Goal: Task Accomplishment & Management: Manage account settings

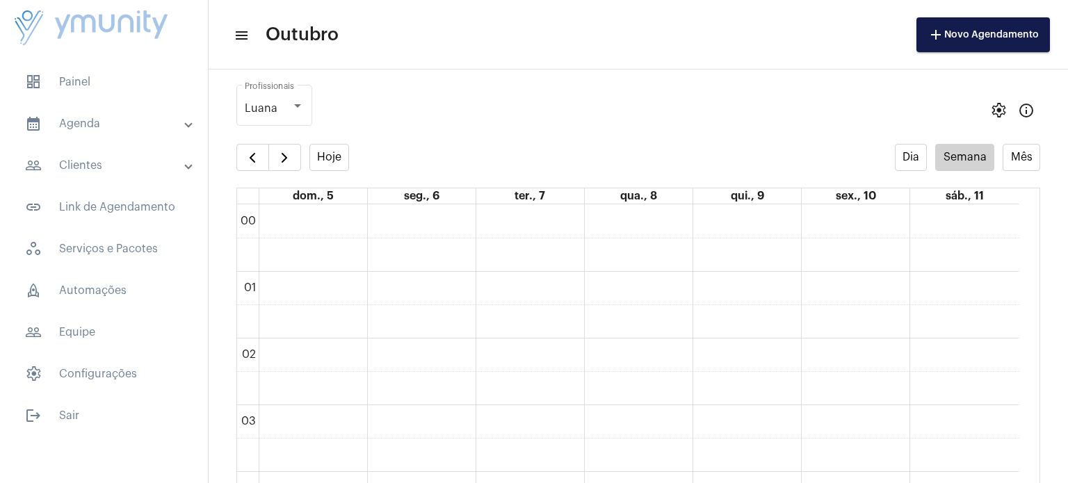
scroll to position [400, 0]
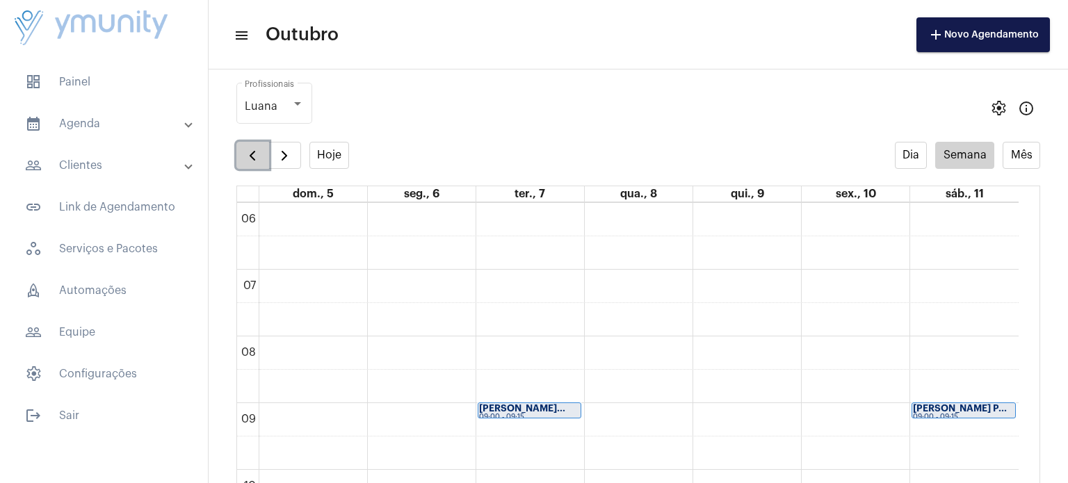
click at [252, 165] on button "button" at bounding box center [252, 156] width 33 height 28
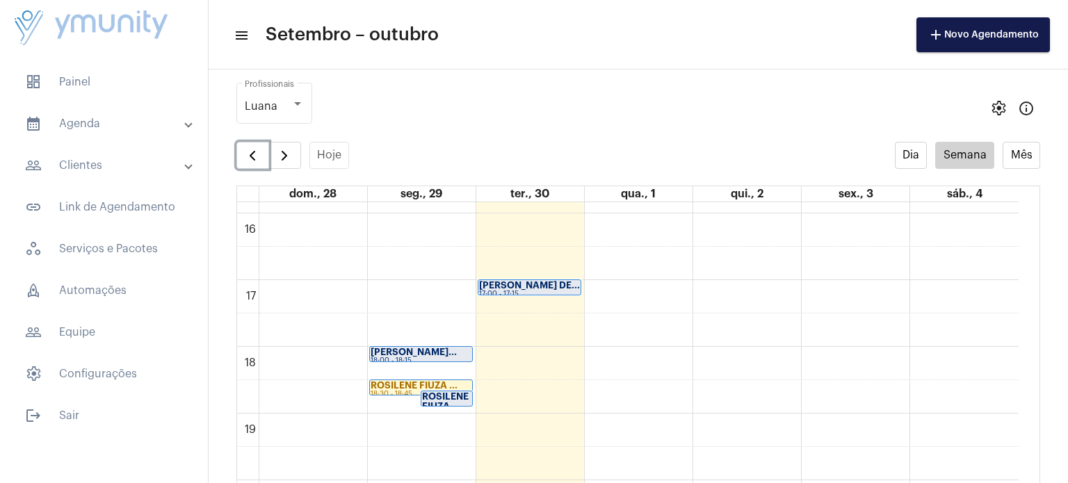
scroll to position [1060, 0]
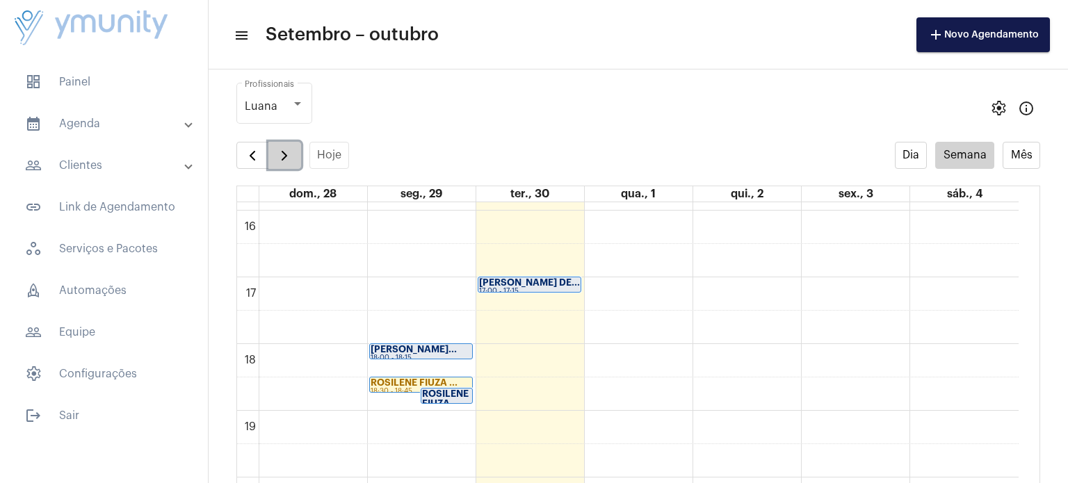
click at [282, 149] on span "button" at bounding box center [284, 155] width 17 height 17
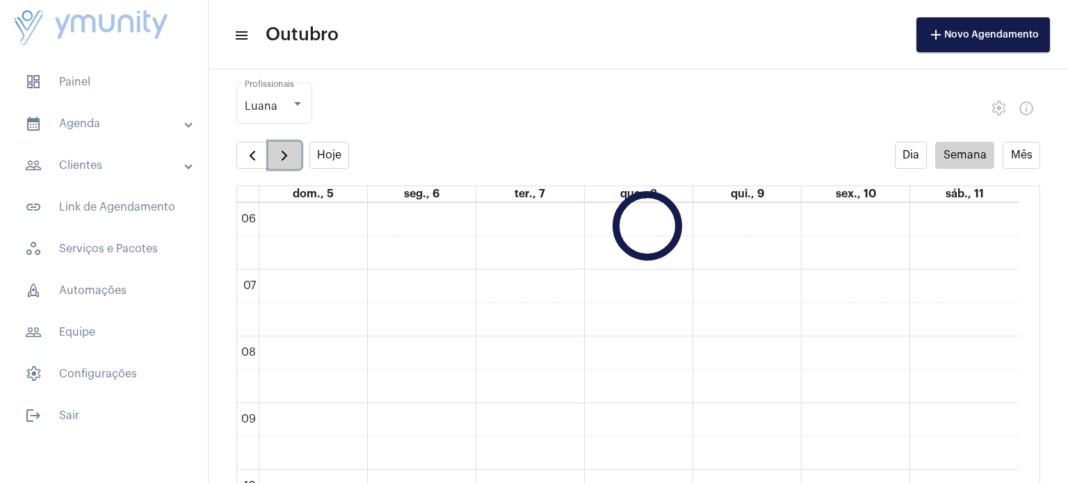
click at [282, 149] on span "button" at bounding box center [284, 155] width 17 height 17
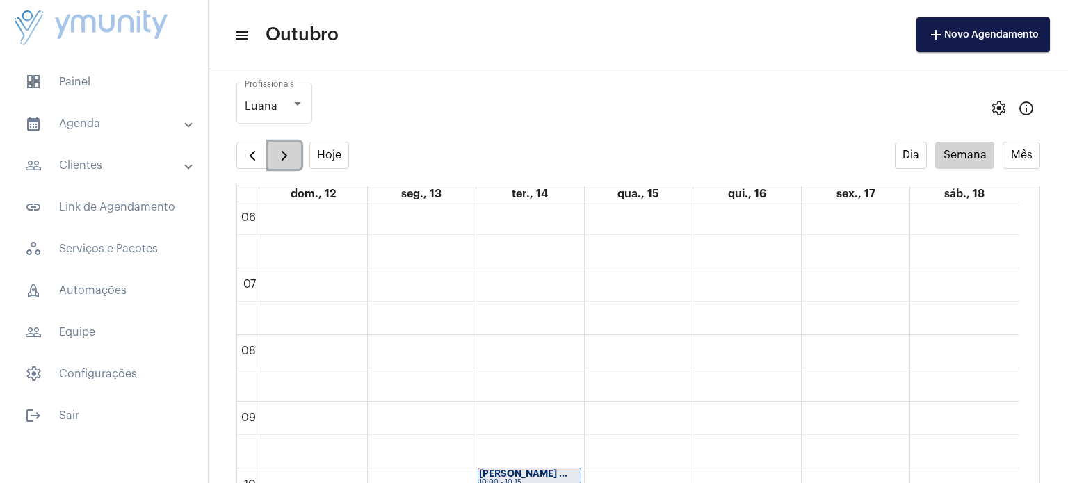
click at [282, 149] on span "button" at bounding box center [284, 155] width 17 height 17
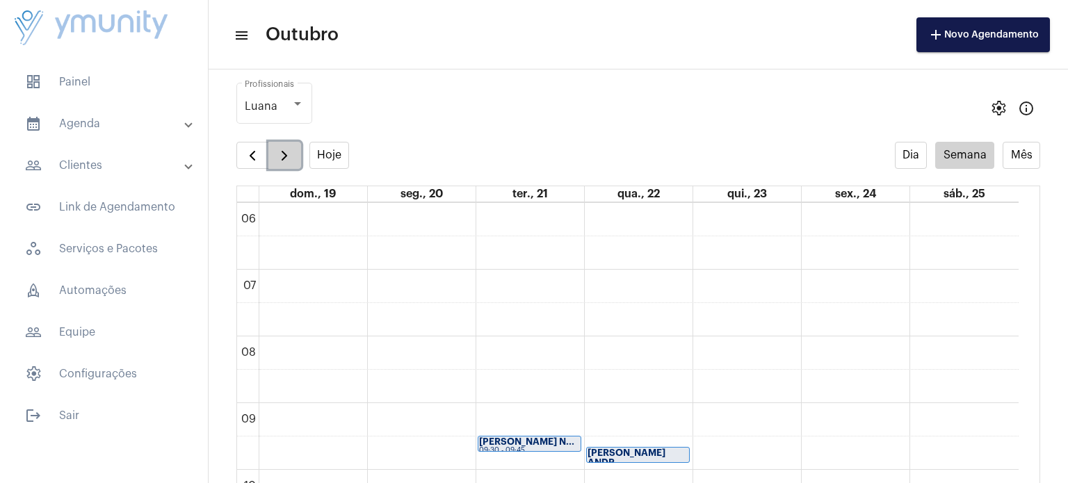
click at [282, 149] on span "button" at bounding box center [284, 155] width 17 height 17
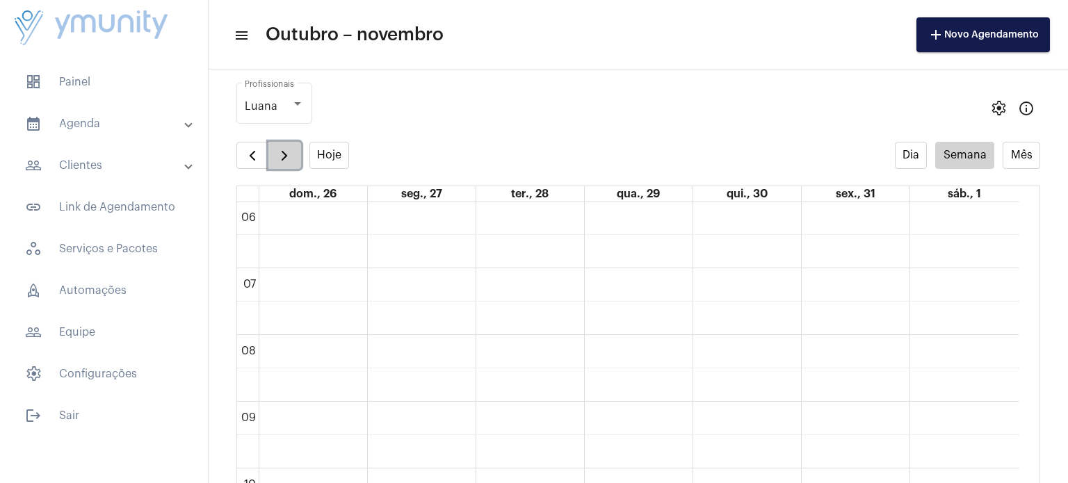
click at [282, 149] on span "button" at bounding box center [284, 155] width 17 height 17
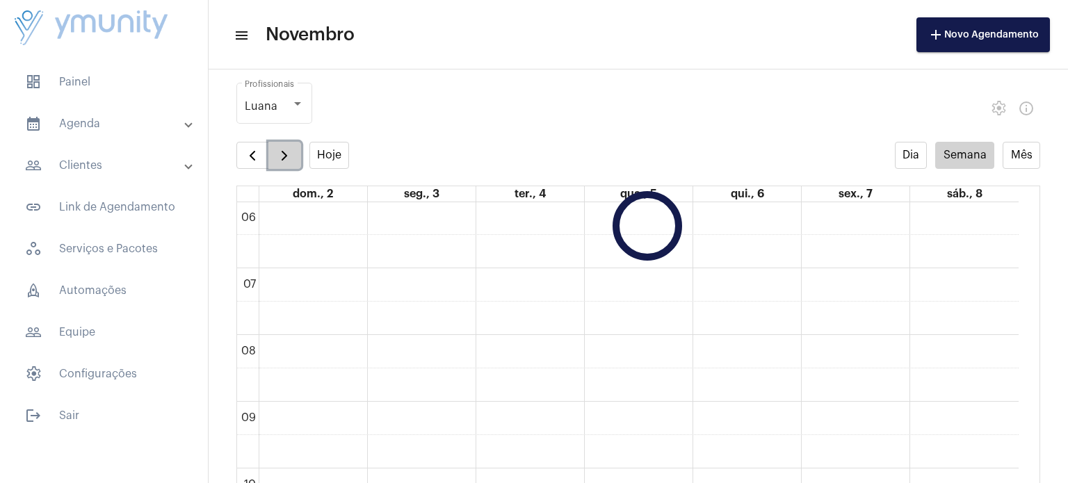
scroll to position [400, 0]
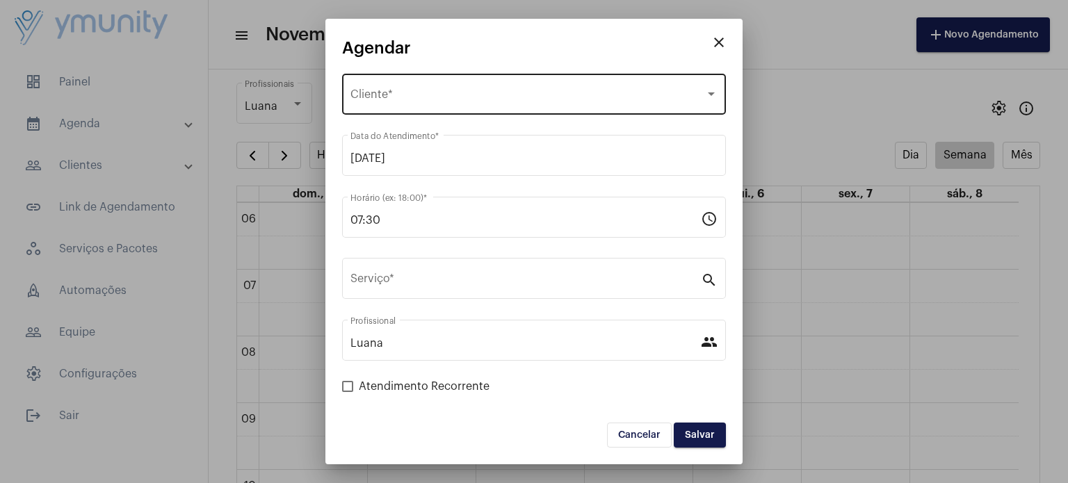
click at [475, 90] on div "Selecione o Cliente Cliente *" at bounding box center [533, 93] width 367 height 44
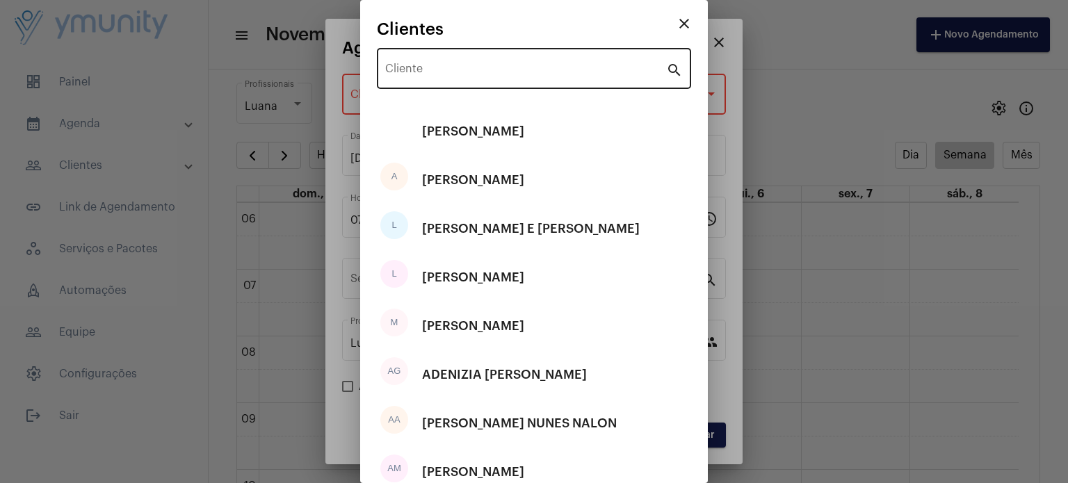
click at [477, 79] on div "Cliente" at bounding box center [525, 67] width 281 height 44
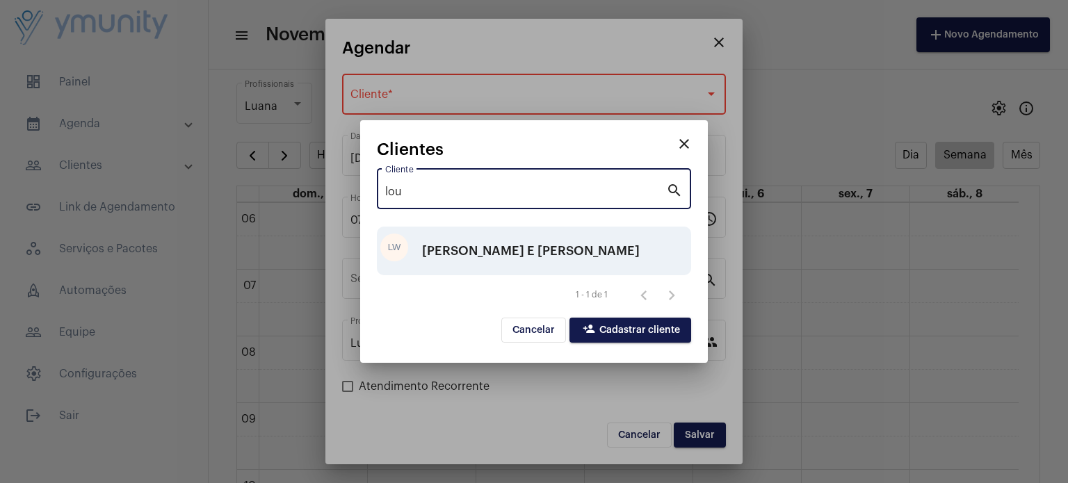
type input "lou"
click at [520, 255] on div "[PERSON_NAME] E [PERSON_NAME]" at bounding box center [531, 251] width 218 height 42
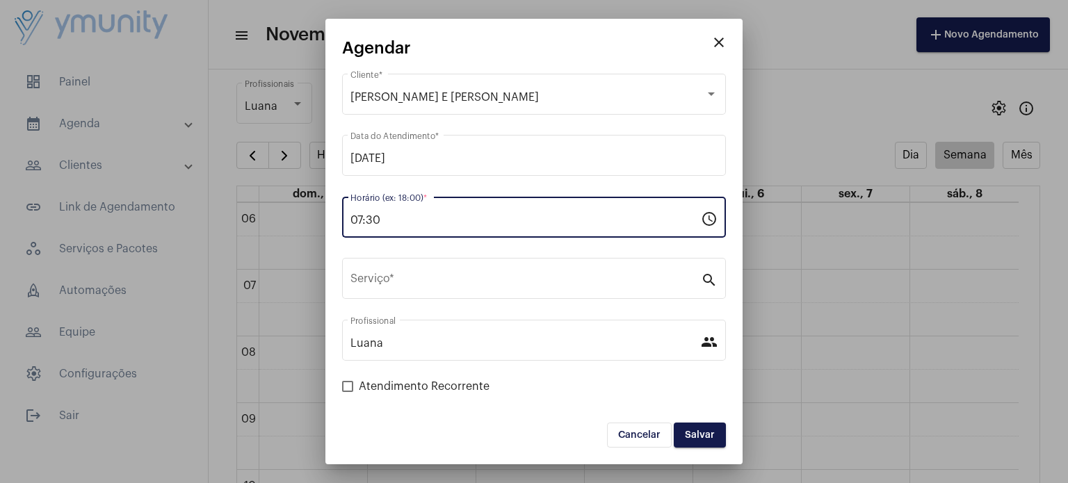
drag, startPoint x: 476, startPoint y: 216, endPoint x: 255, endPoint y: 232, distance: 221.6
click at [255, 232] on div "close Agendar LOURIVAL WERNECK E SILVA Cliente * [DATE] Data do Atendimento * 0…" at bounding box center [534, 241] width 1068 height 483
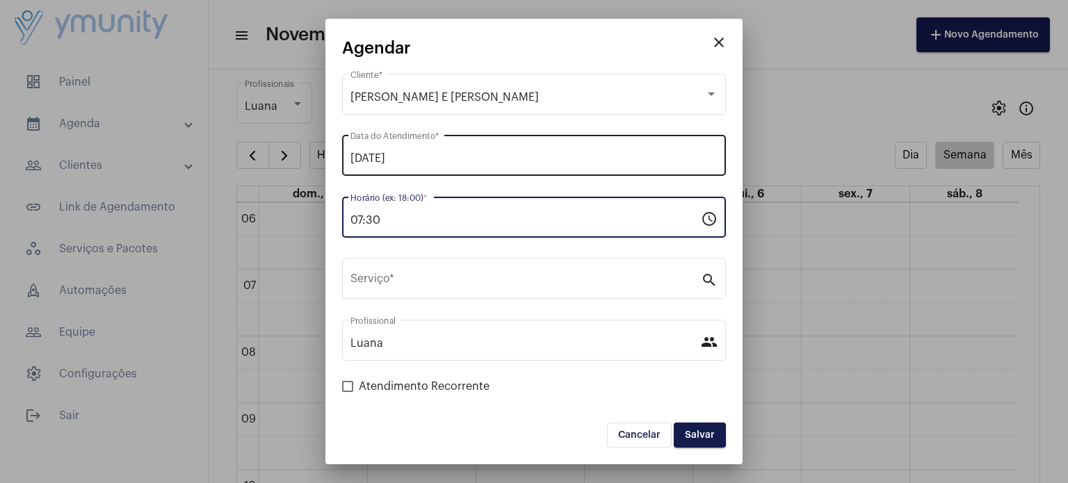
click at [419, 147] on div "[DATE] Data do Atendimento *" at bounding box center [533, 154] width 367 height 44
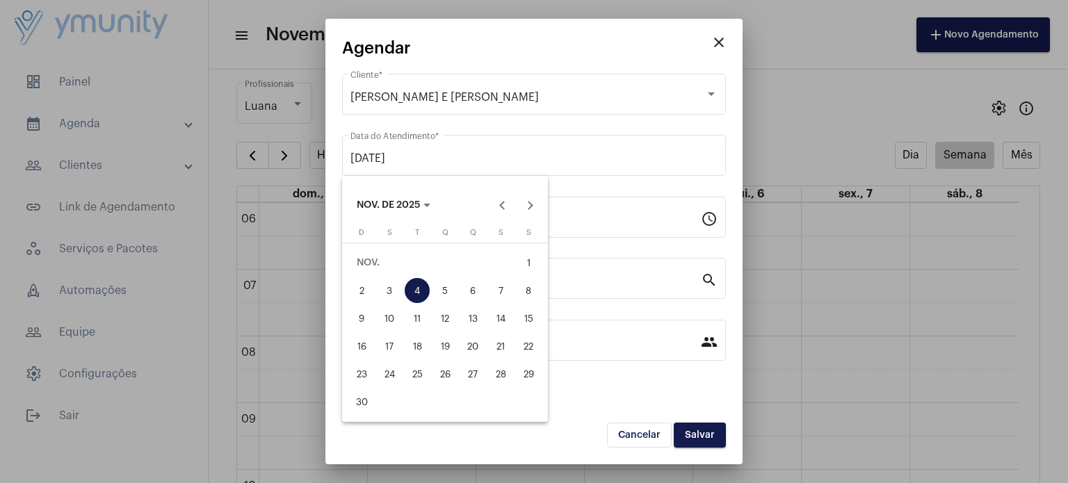
click at [414, 313] on div "11" at bounding box center [417, 318] width 25 height 25
type input "[DATE]"
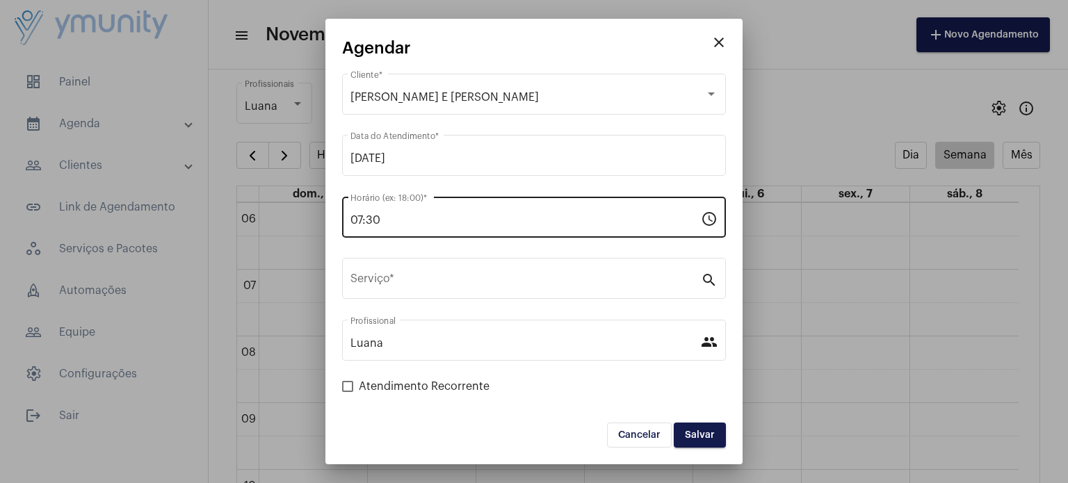
click at [425, 206] on div "07:30 Horário (ex: 18:00) *" at bounding box center [525, 216] width 350 height 44
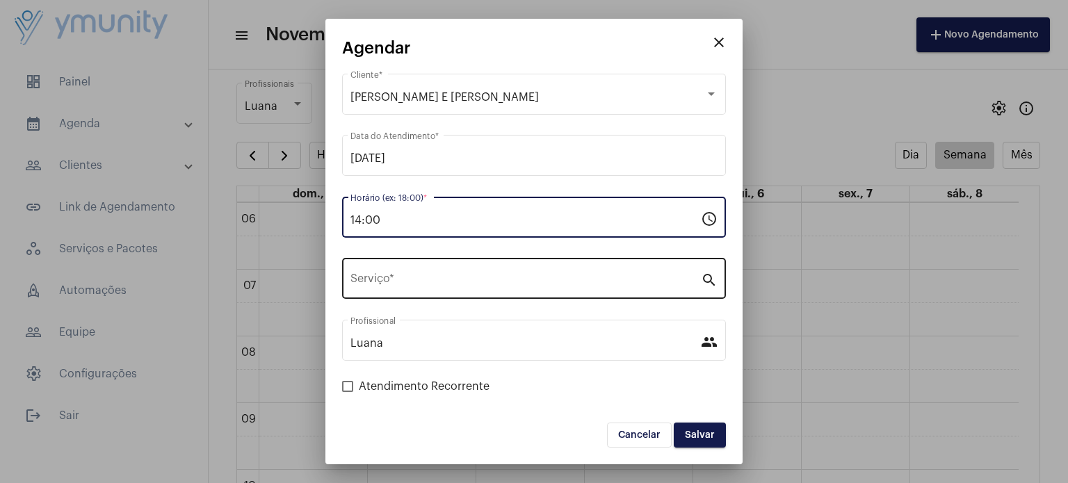
type input "14:00"
click at [404, 264] on div "Serviço *" at bounding box center [525, 277] width 350 height 44
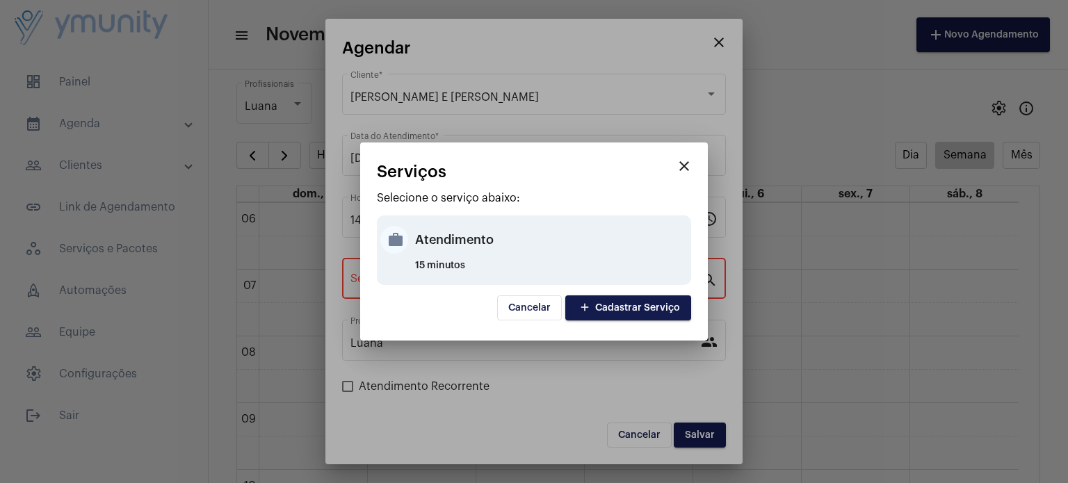
click at [426, 231] on div "Atendimento" at bounding box center [551, 240] width 272 height 42
type input "Atendimento"
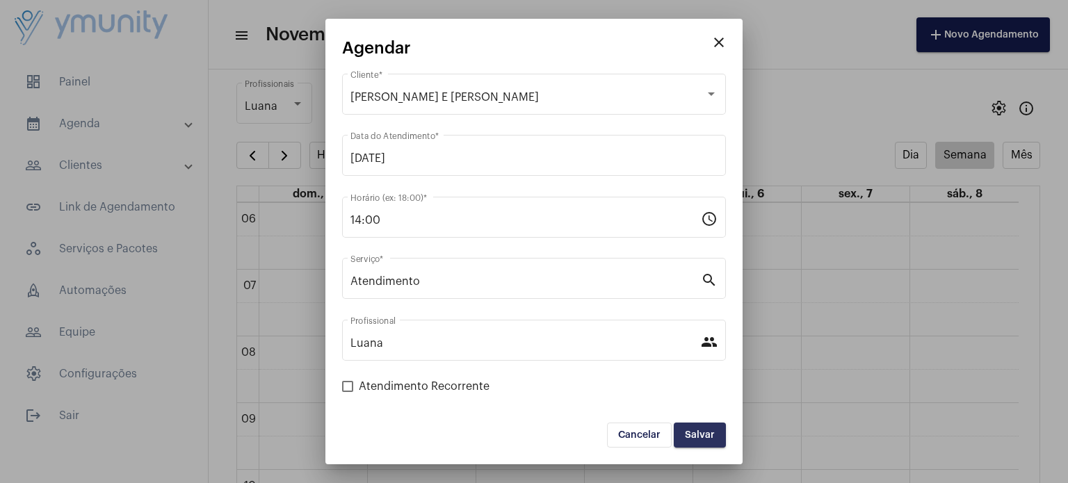
click at [697, 425] on button "Salvar" at bounding box center [700, 435] width 52 height 25
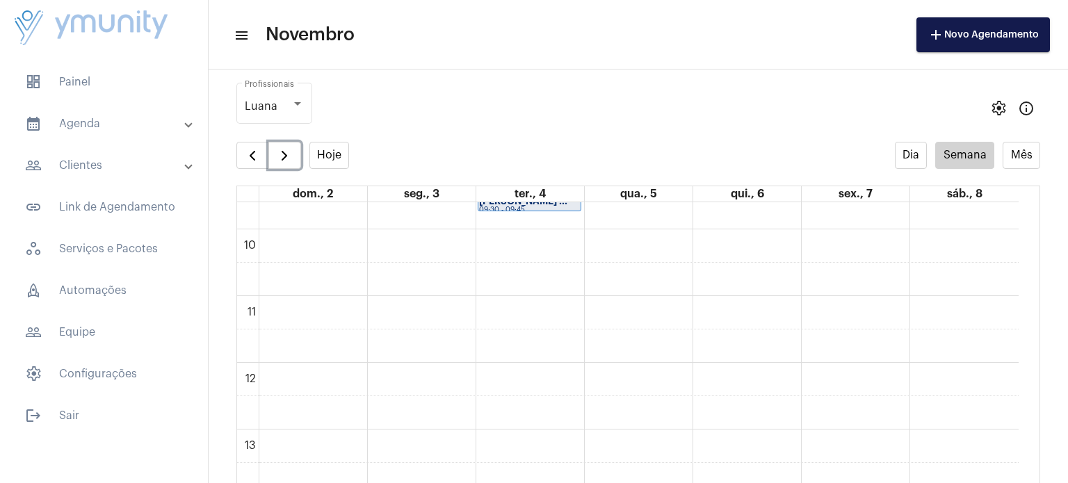
scroll to position [658, 0]
click at [278, 161] on span "button" at bounding box center [284, 155] width 17 height 17
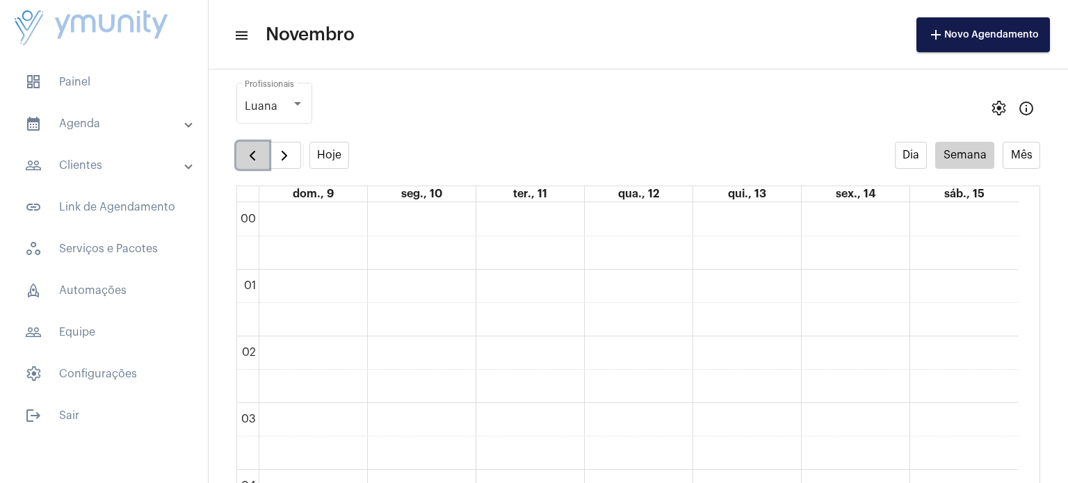
click at [252, 165] on button "button" at bounding box center [252, 156] width 33 height 28
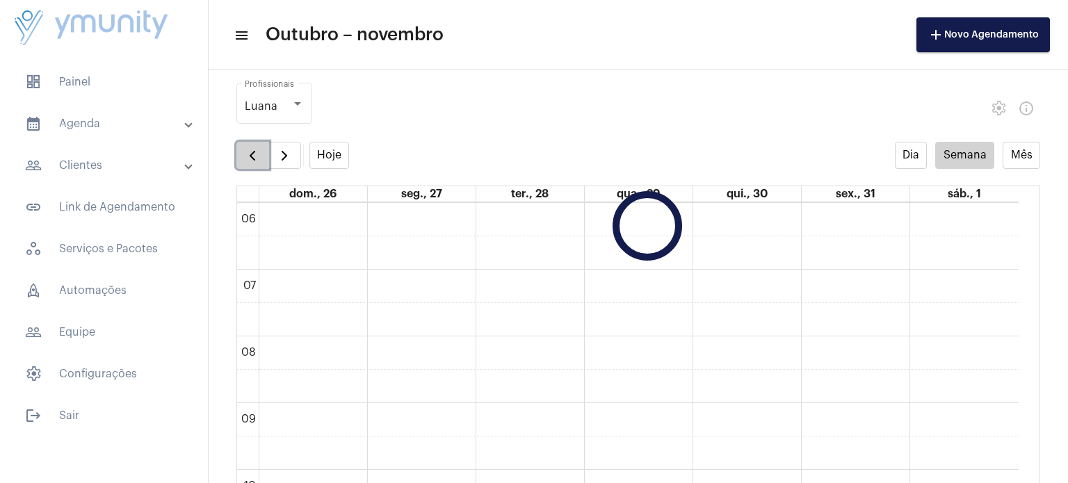
scroll to position [402, 0]
click at [252, 165] on button "button" at bounding box center [252, 156] width 33 height 28
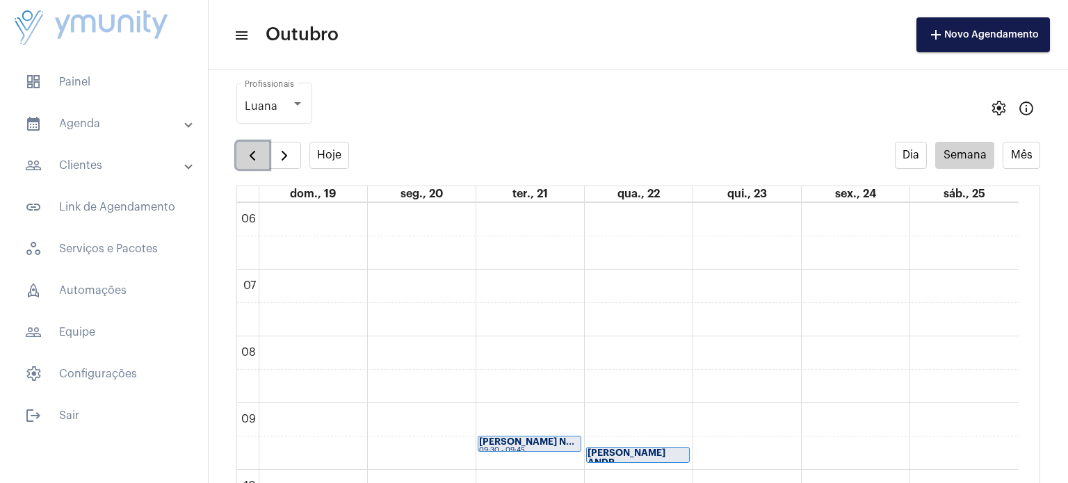
click at [252, 165] on button "button" at bounding box center [252, 156] width 33 height 28
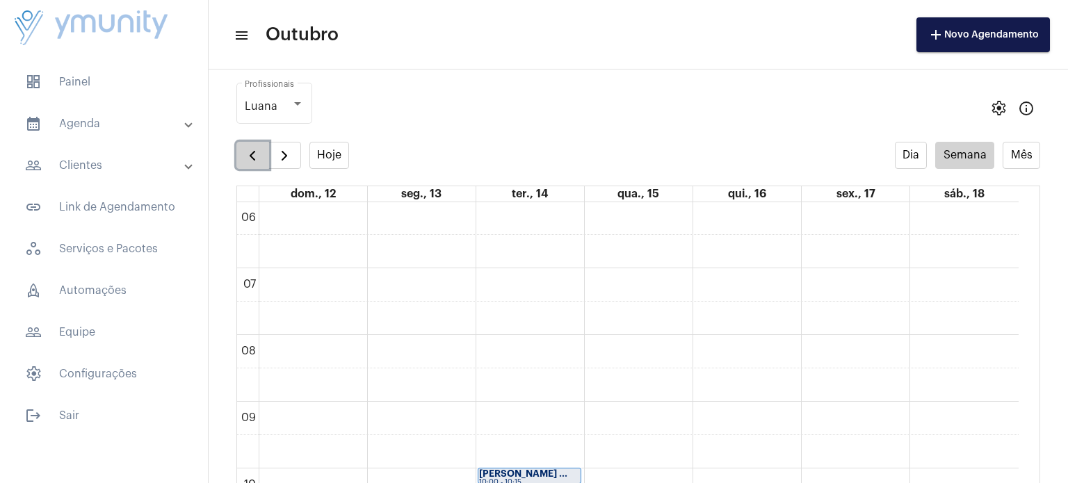
click at [252, 165] on button "button" at bounding box center [252, 156] width 33 height 28
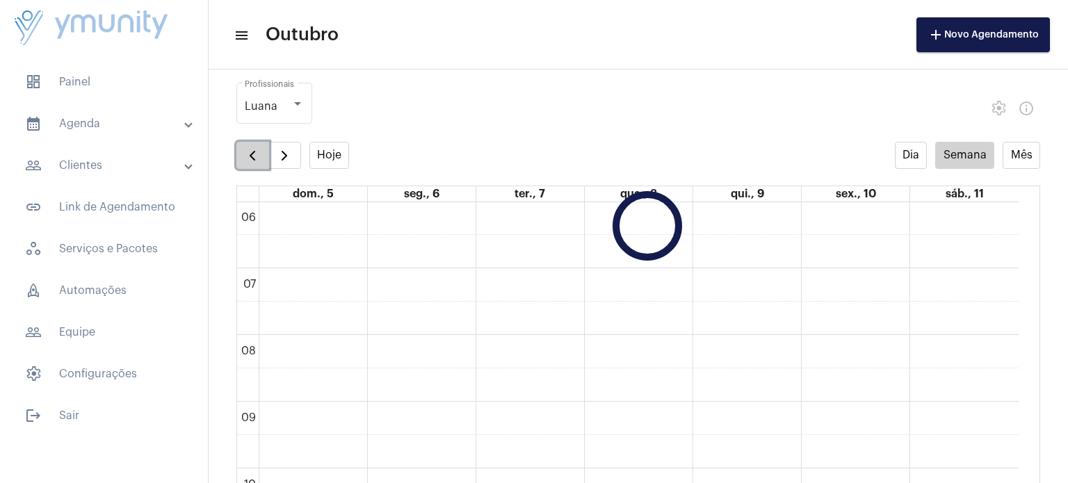
scroll to position [400, 0]
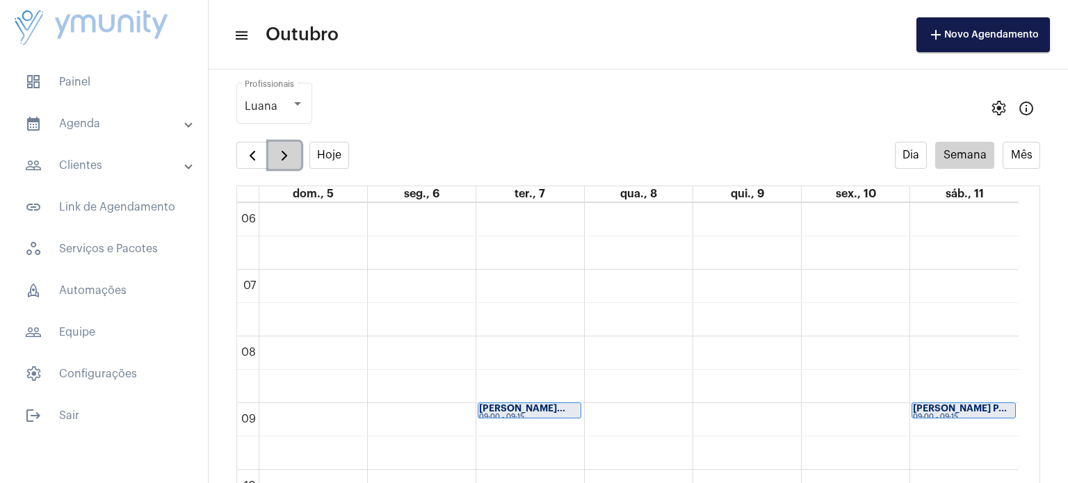
click at [277, 162] on span "button" at bounding box center [284, 155] width 17 height 17
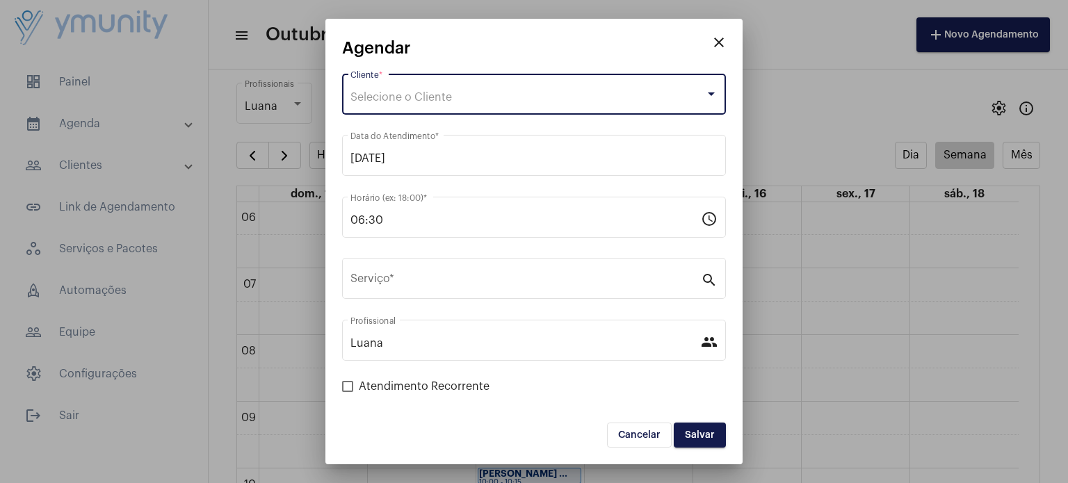
click at [456, 99] on div "Selecione o Cliente" at bounding box center [527, 97] width 354 height 13
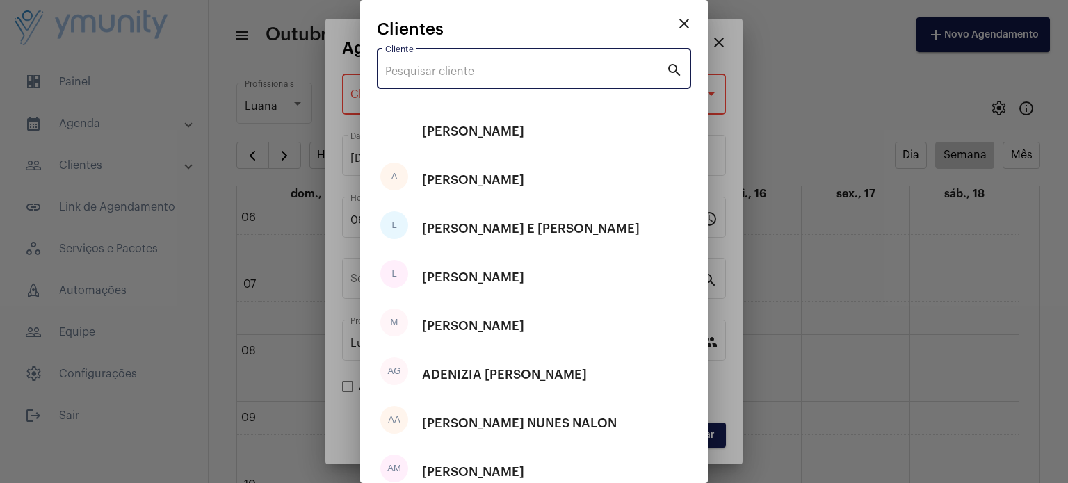
click at [461, 70] on input "Cliente" at bounding box center [525, 71] width 281 height 13
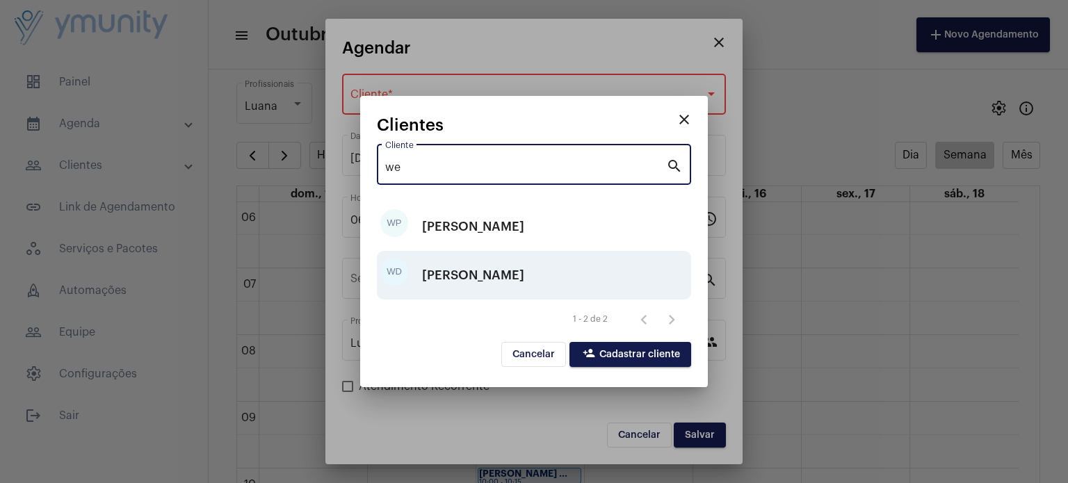
type input "we"
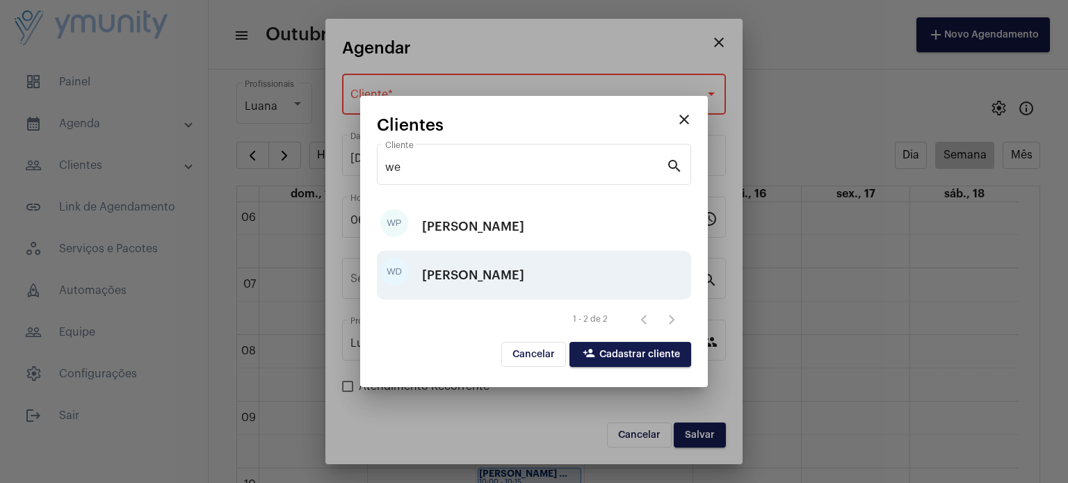
click at [509, 288] on div "[PERSON_NAME]" at bounding box center [473, 275] width 102 height 42
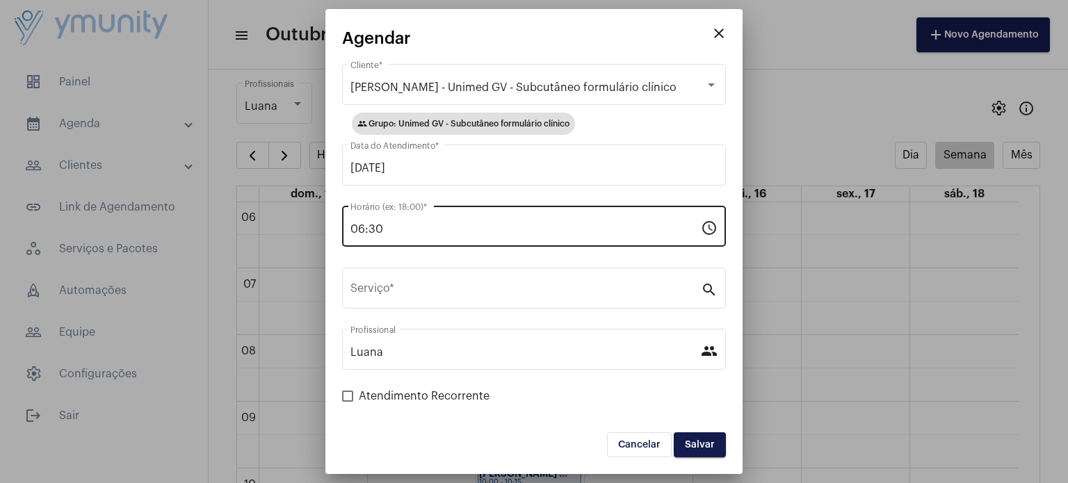
click at [426, 216] on div "06:30 Horário (ex: 18:00) *" at bounding box center [525, 225] width 350 height 44
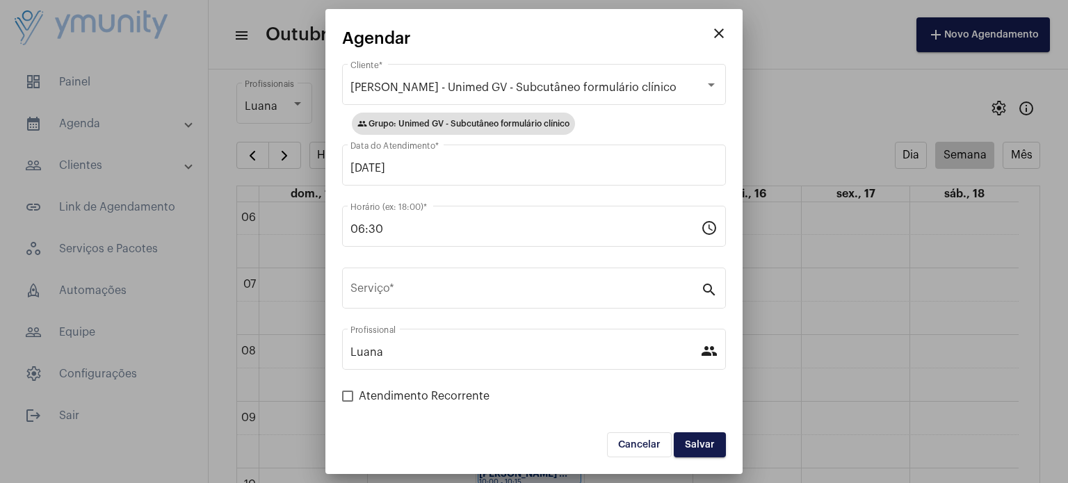
drag, startPoint x: 402, startPoint y: 238, endPoint x: 275, endPoint y: 210, distance: 129.5
click at [275, 210] on div "close [PERSON_NAME] - Unimed GV - Subcutâneo formulário clínico Cliente * group…" at bounding box center [534, 241] width 1068 height 483
click at [415, 252] on div "06:30 Horário (ex: 18:00) * schedule" at bounding box center [534, 234] width 384 height 56
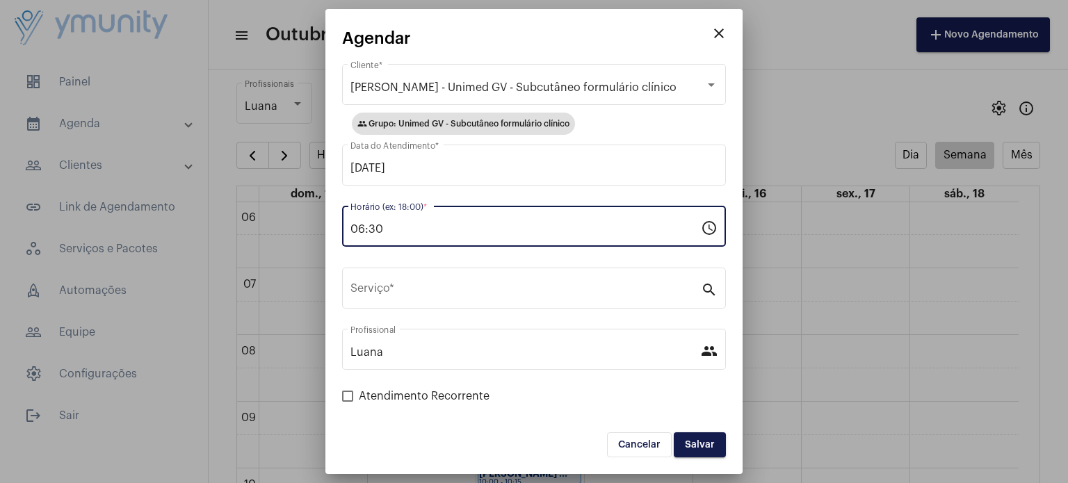
drag, startPoint x: 332, startPoint y: 229, endPoint x: 279, endPoint y: 234, distance: 52.4
click at [279, 234] on div "close [PERSON_NAME] - Unimed GV - Subcutâneo formulário clínico Cliente * group…" at bounding box center [534, 241] width 1068 height 483
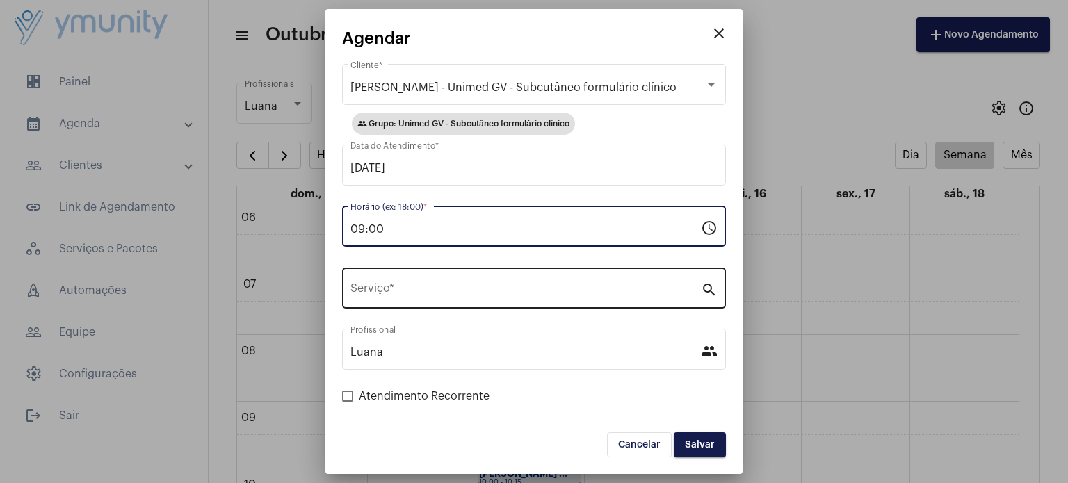
type input "09:00"
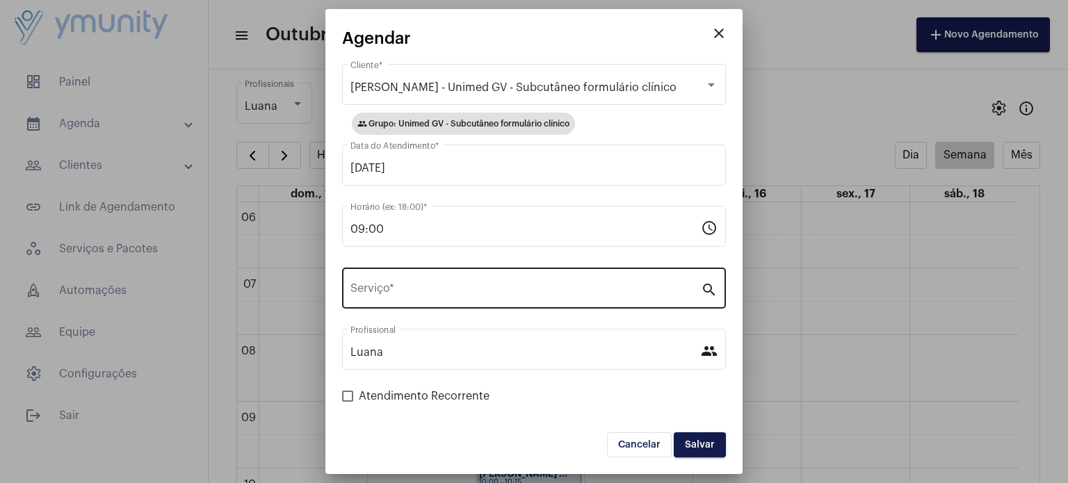
click at [398, 281] on div "Serviço *" at bounding box center [525, 287] width 350 height 44
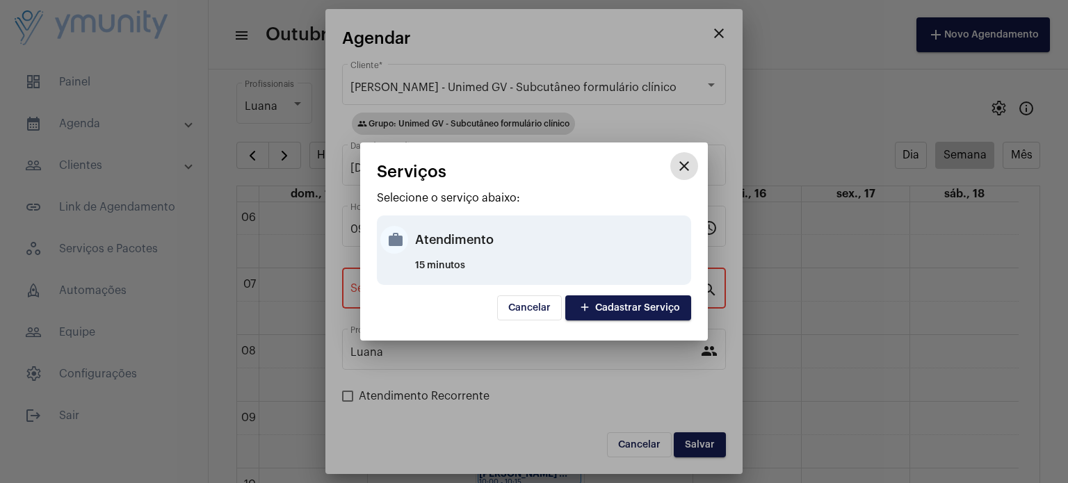
click at [430, 233] on div "Atendimento" at bounding box center [551, 240] width 272 height 42
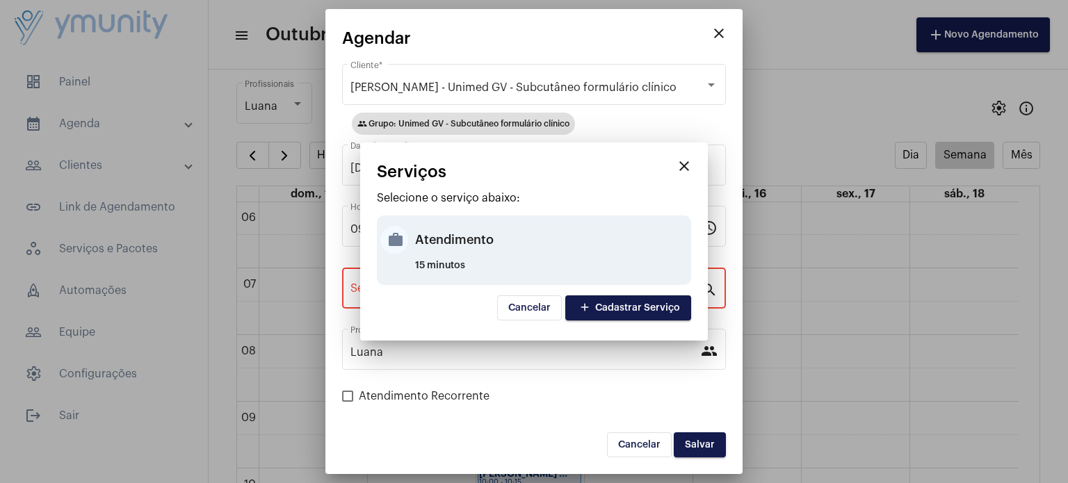
type input "Atendimento"
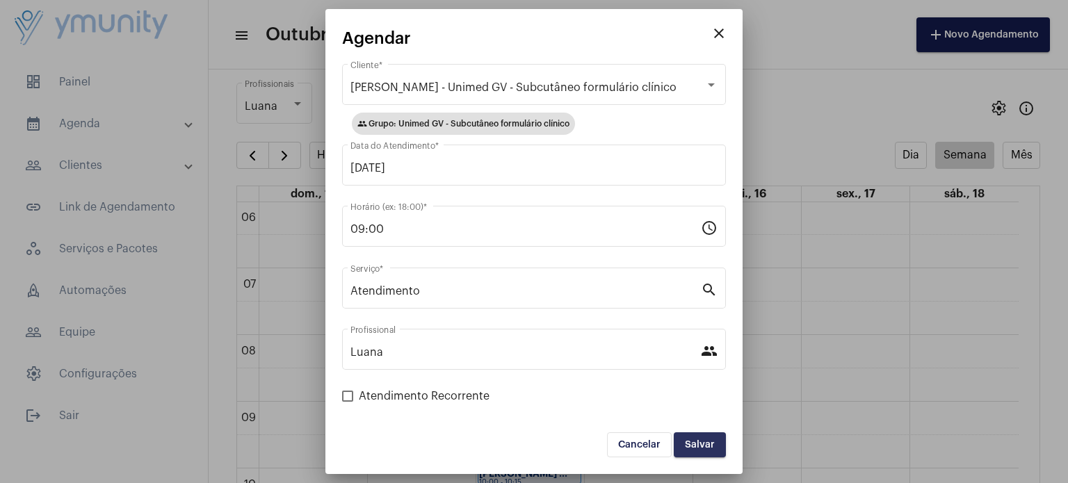
click at [699, 449] on button "Salvar" at bounding box center [700, 444] width 52 height 25
